Goal: Information Seeking & Learning: Learn about a topic

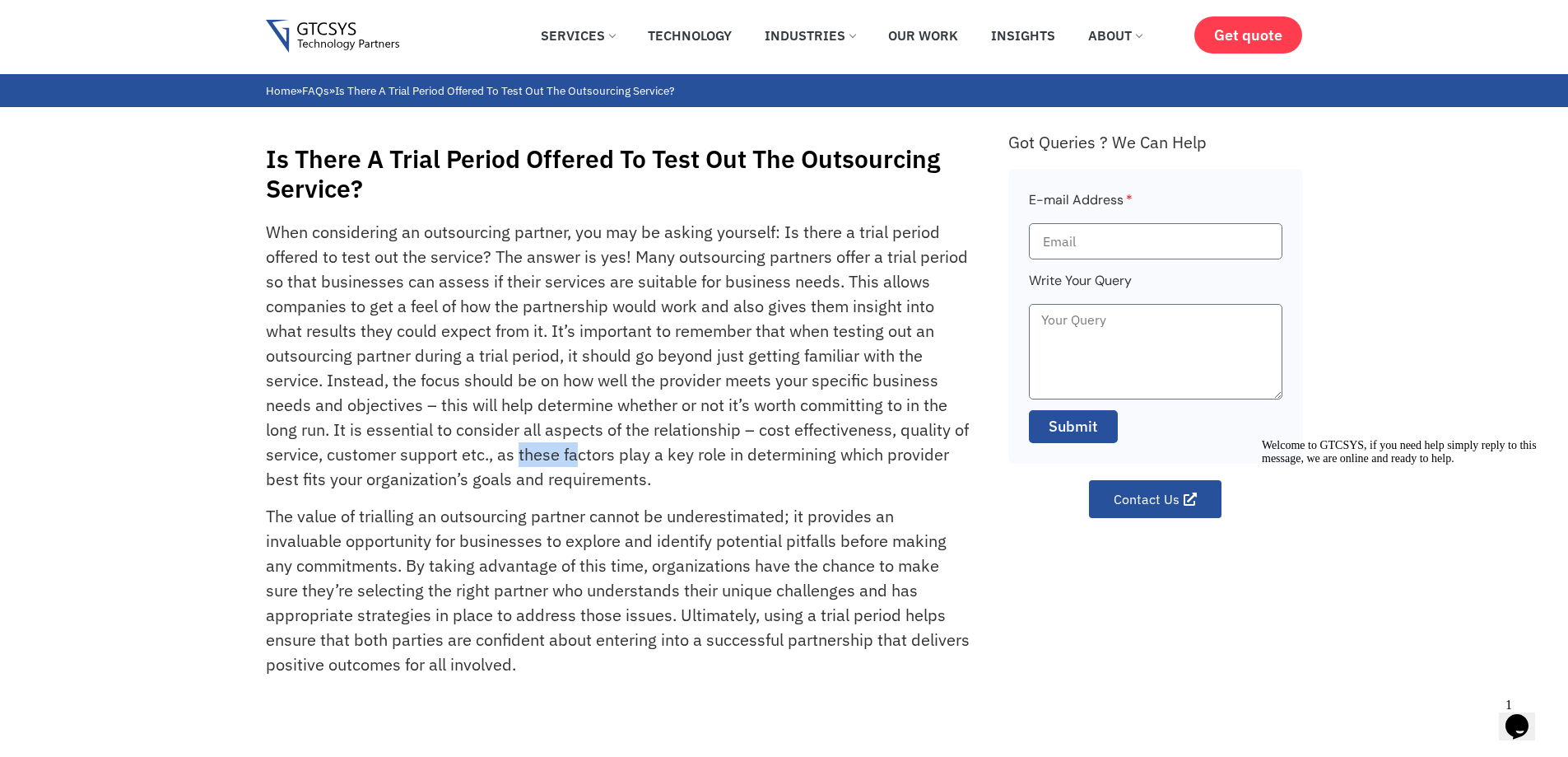
click at [573, 449] on p "When considering an outsourcing partner, you may be asking yourself: Is there a…" at bounding box center [619, 355] width 705 height 272
click at [556, 330] on p "When considering an outsourcing partner, you may be asking yourself: Is there a…" at bounding box center [619, 355] width 705 height 272
drag, startPoint x: 615, startPoint y: 297, endPoint x: 653, endPoint y: 301, distance: 38.2
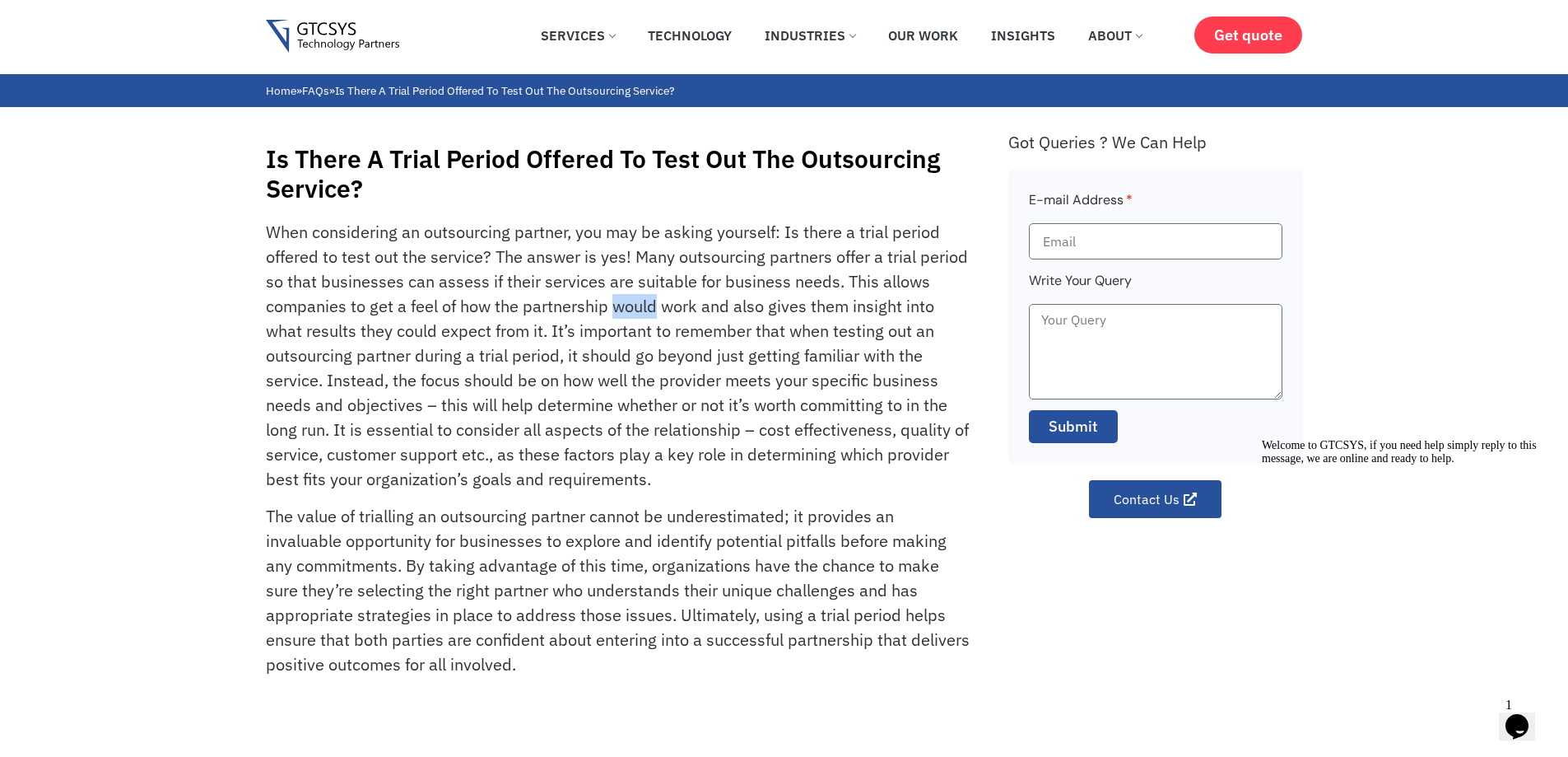
click at [653, 301] on p "When considering an outsourcing partner, you may be asking yourself: Is there a…" at bounding box center [619, 355] width 705 height 272
drag, startPoint x: 627, startPoint y: 312, endPoint x: 636, endPoint y: 313, distance: 9.1
click at [636, 313] on p "When considering an outsourcing partner, you may be asking yourself: Is there a…" at bounding box center [619, 355] width 705 height 272
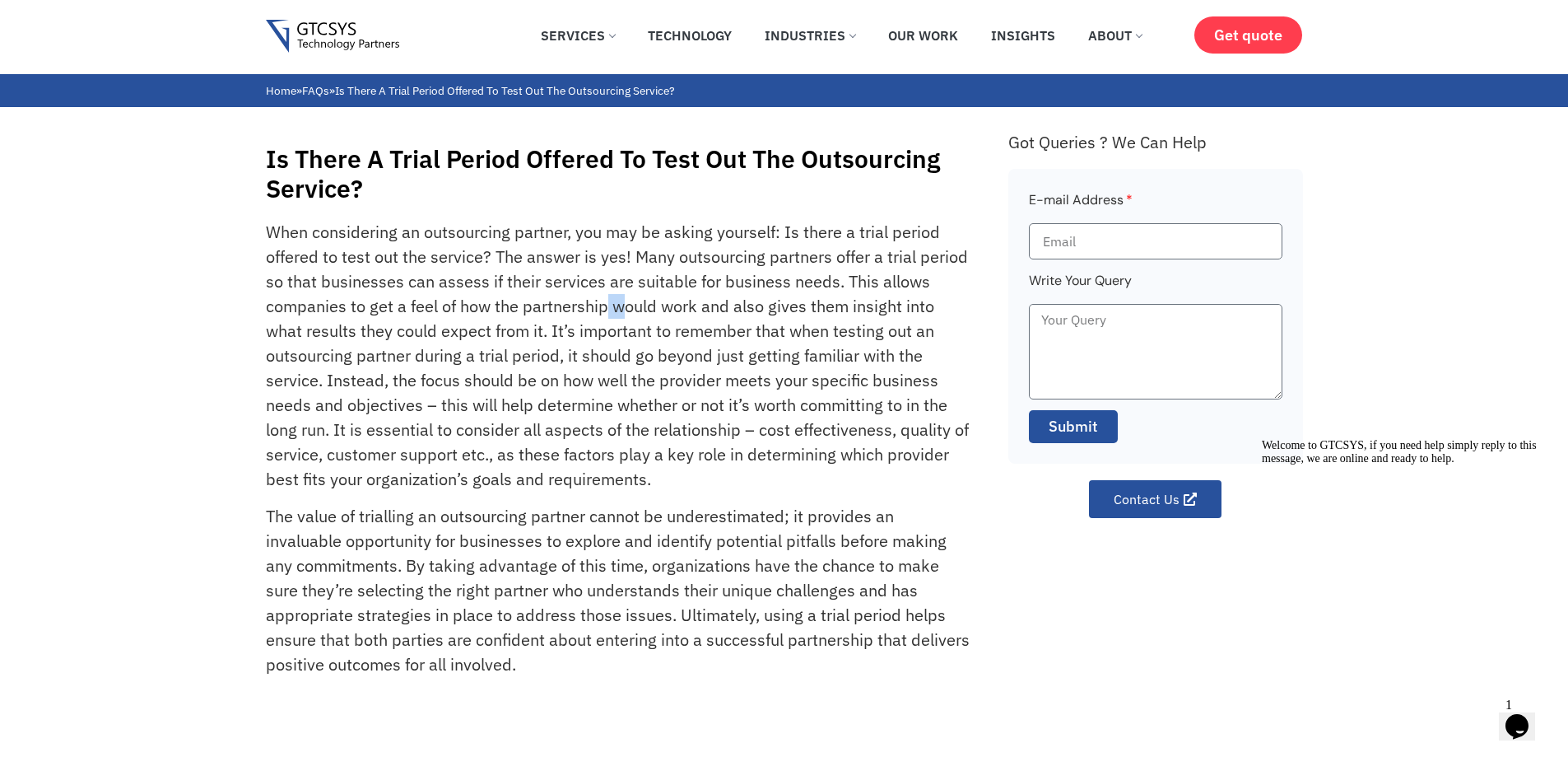
drag, startPoint x: 609, startPoint y: 306, endPoint x: 624, endPoint y: 308, distance: 15.1
click at [624, 308] on p "When considering an outsourcing partner, you may be asking yourself: Is there a…" at bounding box center [619, 355] width 705 height 272
